Goal: Check status: Check status

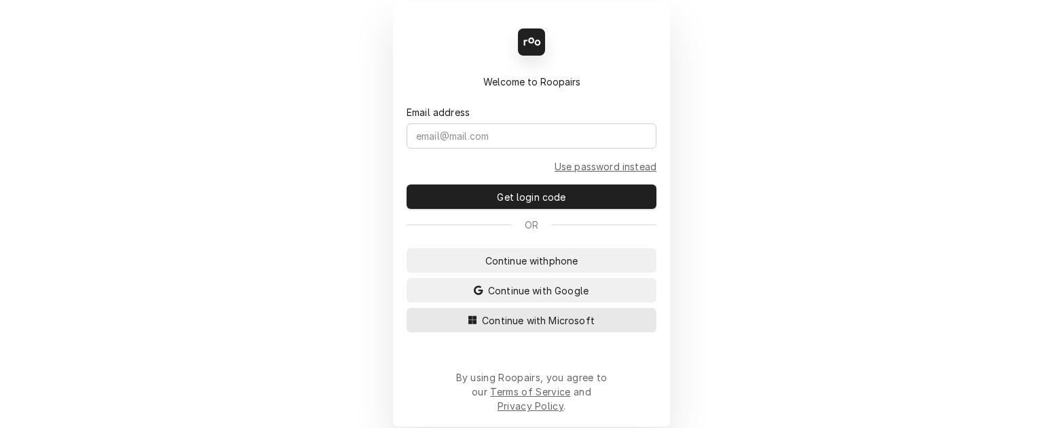
click at [447, 333] on button "Continue with Microsoft" at bounding box center [532, 320] width 250 height 24
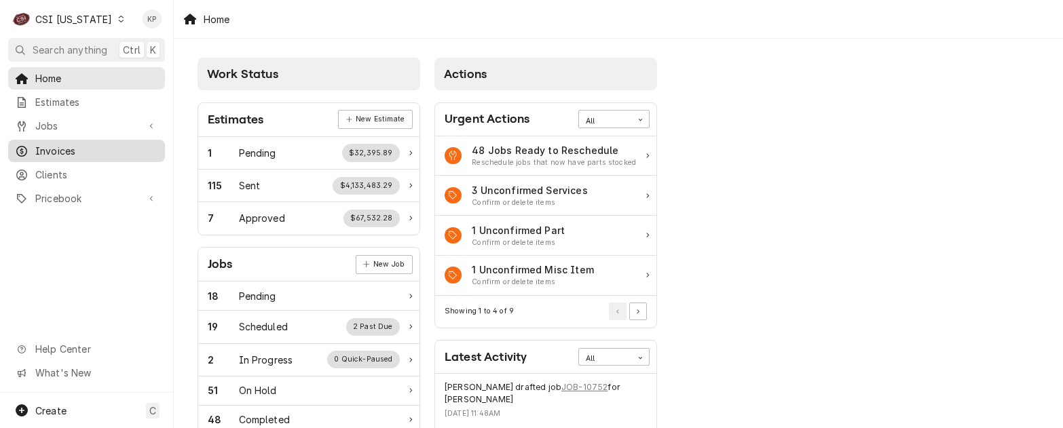
click at [47, 147] on span "Invoices" at bounding box center [96, 151] width 123 height 14
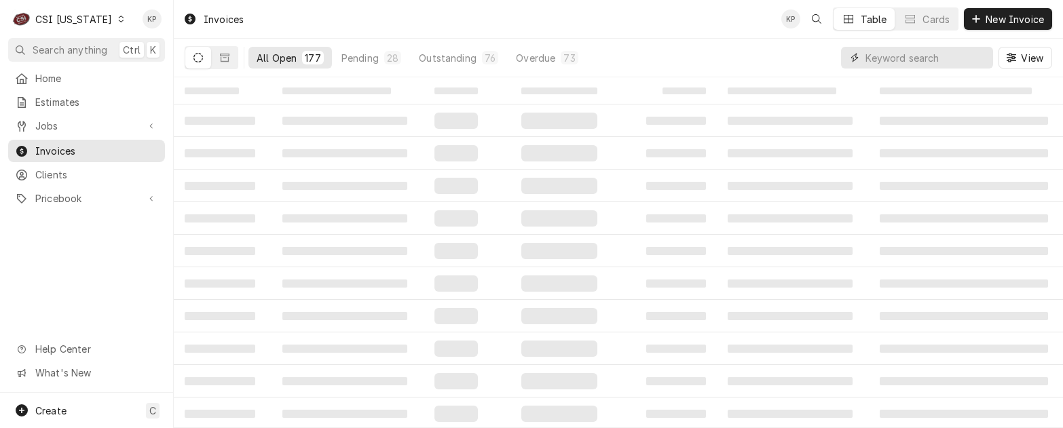
click at [877, 58] on input "Dynamic Content Wrapper" at bounding box center [925, 58] width 121 height 22
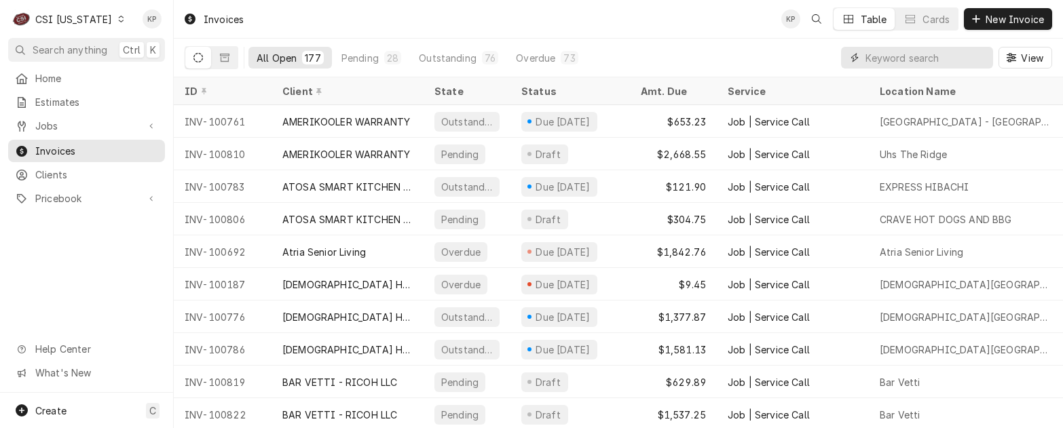
paste input "402544"
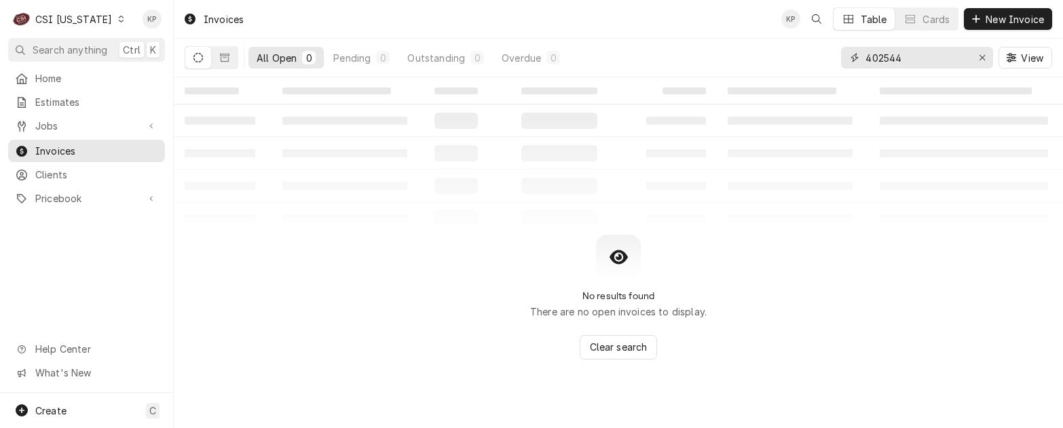
type input "402544"
click at [195, 54] on icon "Dynamic Content Wrapper" at bounding box center [198, 58] width 10 height 10
click at [229, 59] on button "Dynamic Content Wrapper" at bounding box center [225, 58] width 26 height 22
click at [225, 53] on icon "Dynamic Content Wrapper" at bounding box center [225, 58] width 10 height 10
click at [198, 57] on icon "Dynamic Content Wrapper" at bounding box center [198, 58] width 10 height 10
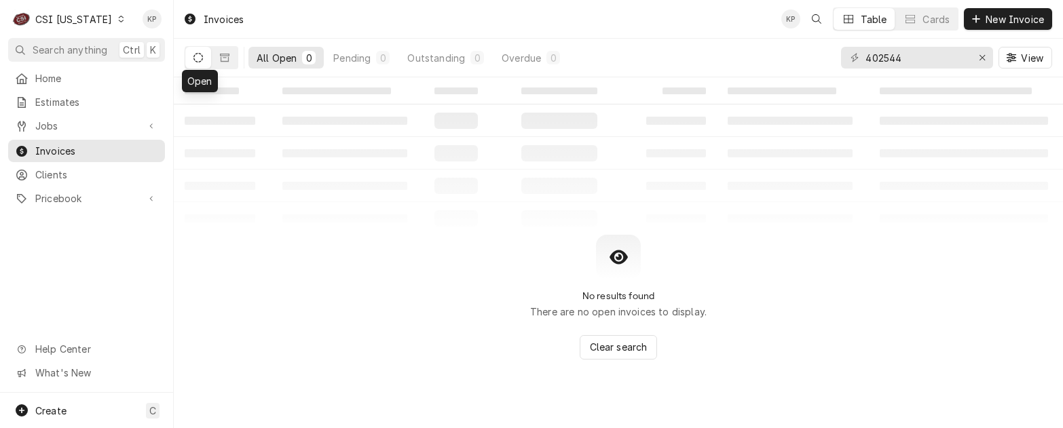
click at [116, 19] on div "Dynamic Content Wrapper" at bounding box center [121, 19] width 10 height 10
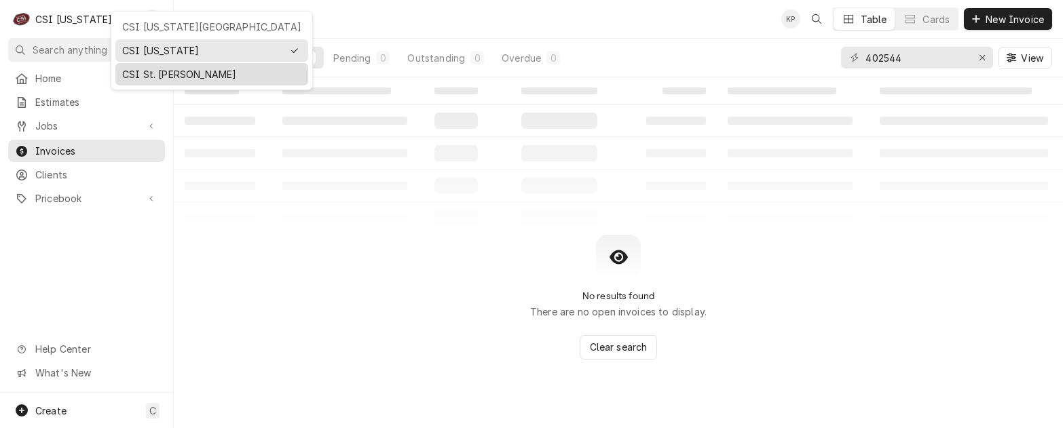
click at [131, 71] on div "CSI St. Louis" at bounding box center [211, 74] width 179 height 14
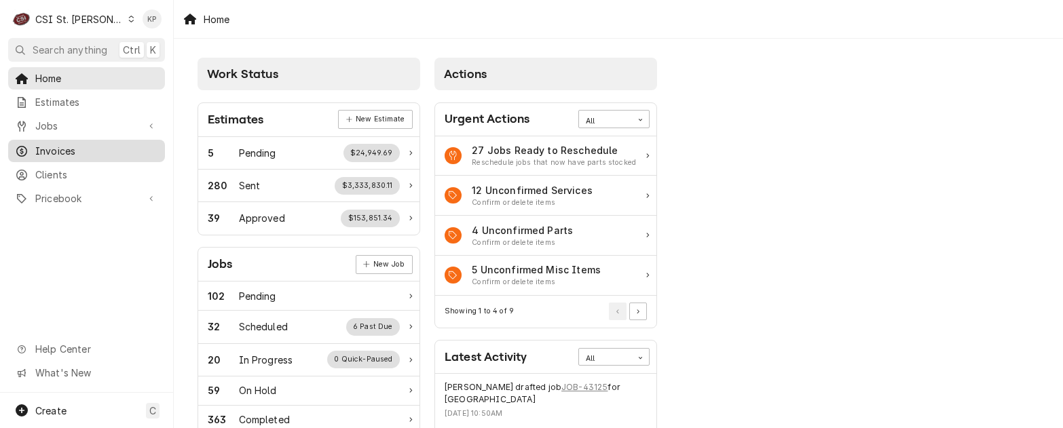
click at [55, 153] on div "Invoices" at bounding box center [86, 151] width 151 height 17
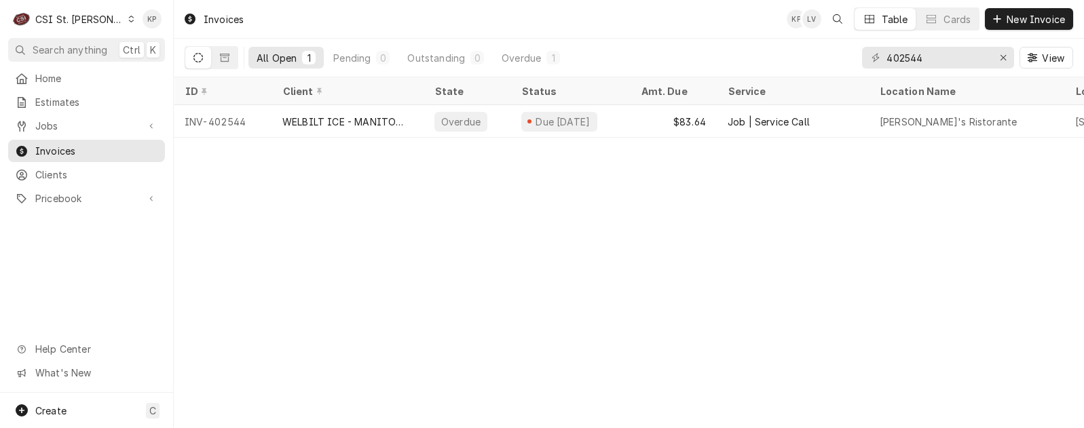
click at [128, 20] on icon "Dynamic Content Wrapper" at bounding box center [131, 19] width 6 height 7
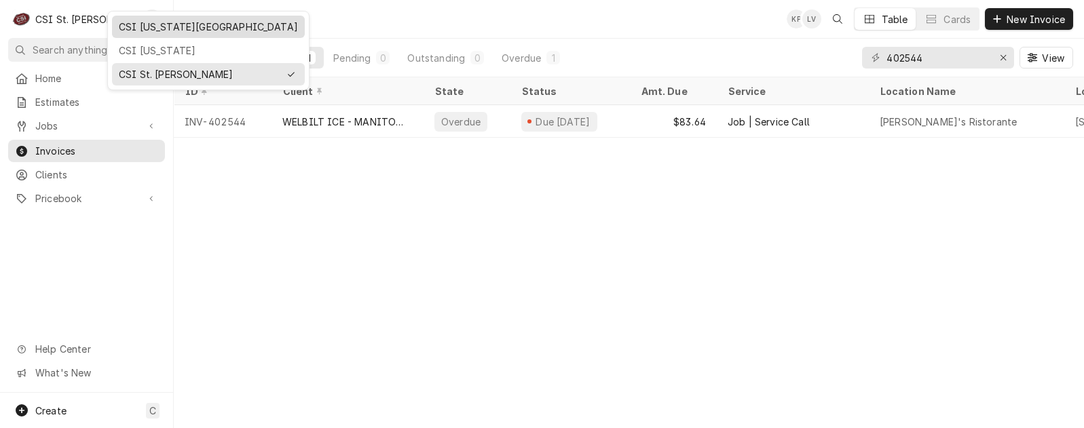
click at [138, 28] on div "CSI [US_STATE][GEOGRAPHIC_DATA]" at bounding box center [208, 27] width 179 height 14
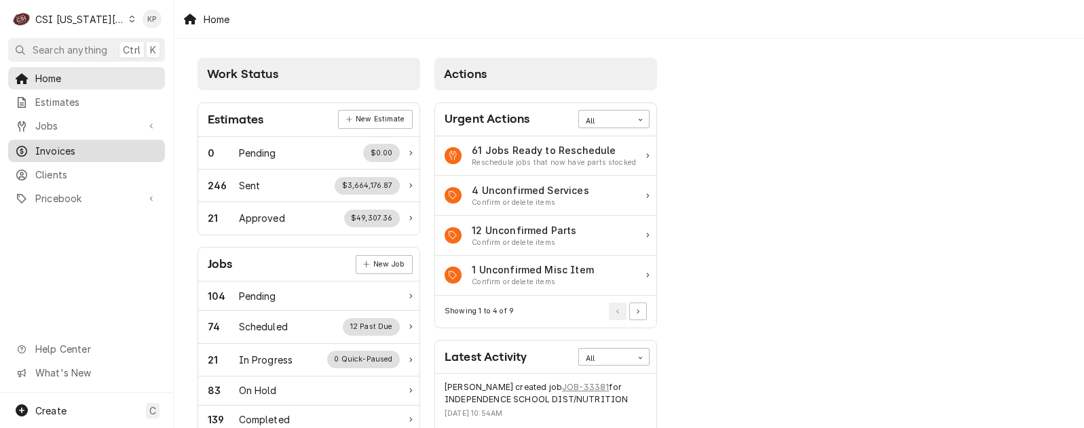
click at [77, 148] on span "Invoices" at bounding box center [96, 151] width 123 height 14
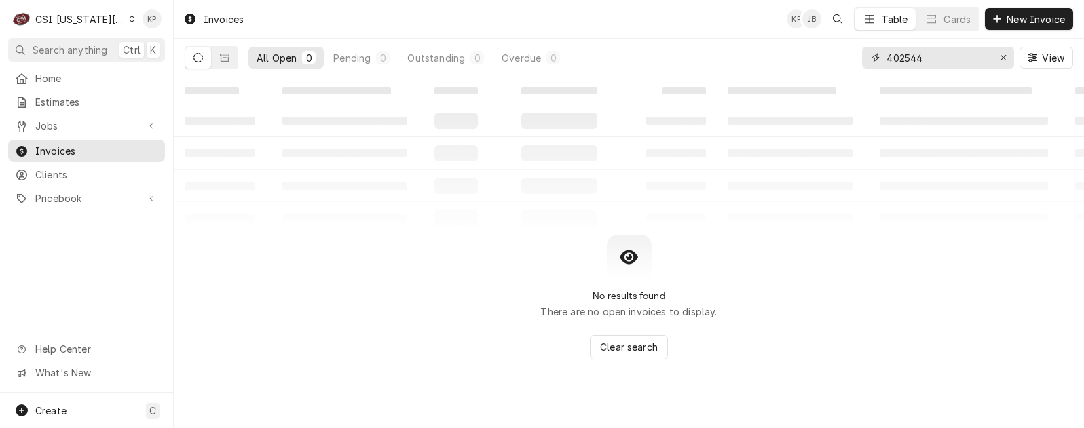
click at [1002, 56] on icon "Erase input" at bounding box center [1003, 58] width 7 height 10
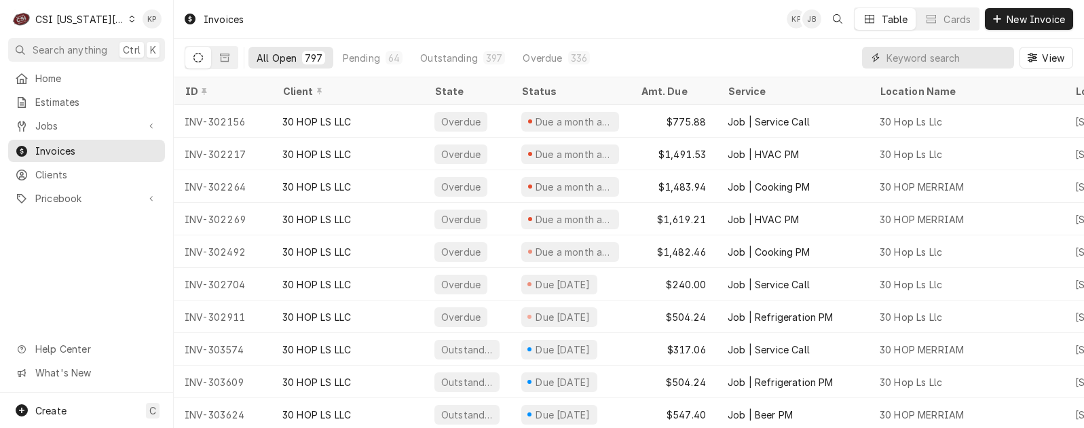
paste input "303733"
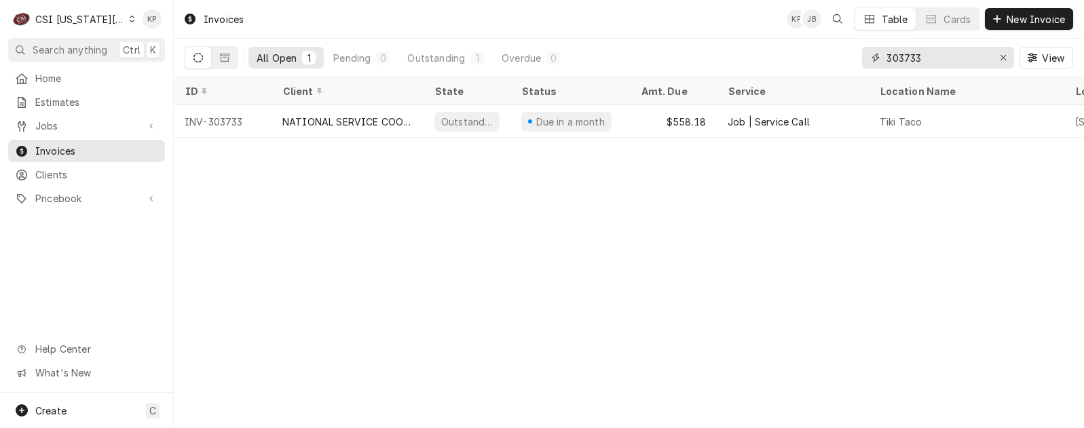
type input "303733"
